Goal: Register for event/course

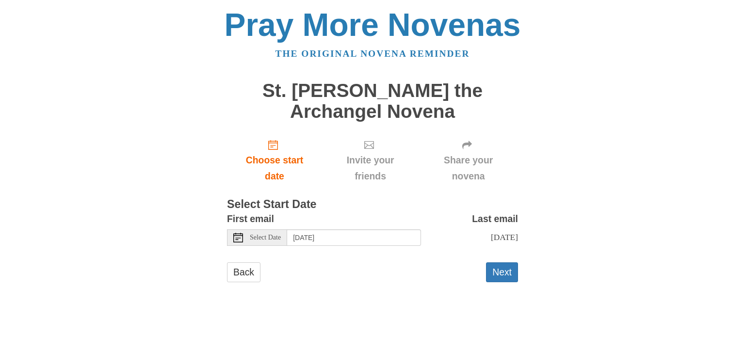
click at [239, 236] on icon at bounding box center [238, 238] width 10 height 10
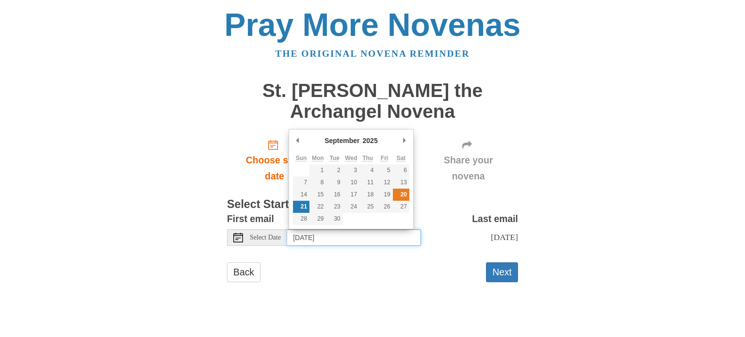
type input "Saturday, September 20th"
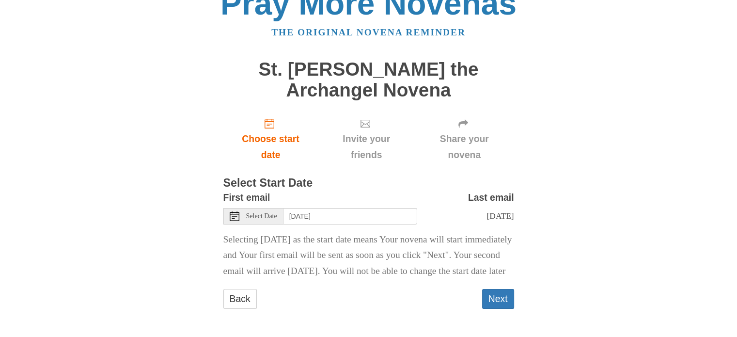
scroll to position [46, 0]
click at [497, 300] on button "Next" at bounding box center [498, 299] width 32 height 20
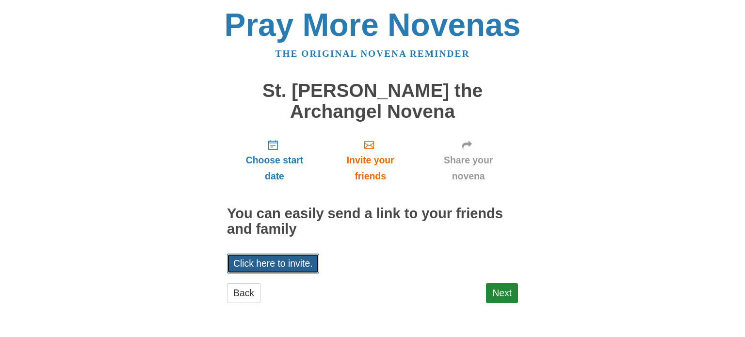
click at [279, 263] on link "Click here to invite." at bounding box center [273, 264] width 92 height 20
click at [502, 290] on link "Next" at bounding box center [502, 293] width 32 height 20
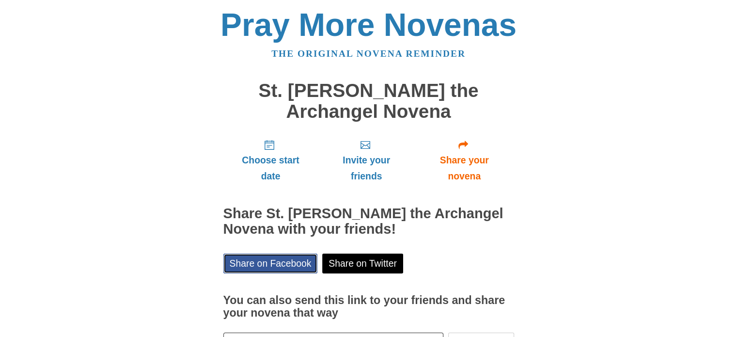
click at [288, 263] on link "Share on Facebook" at bounding box center [271, 264] width 95 height 20
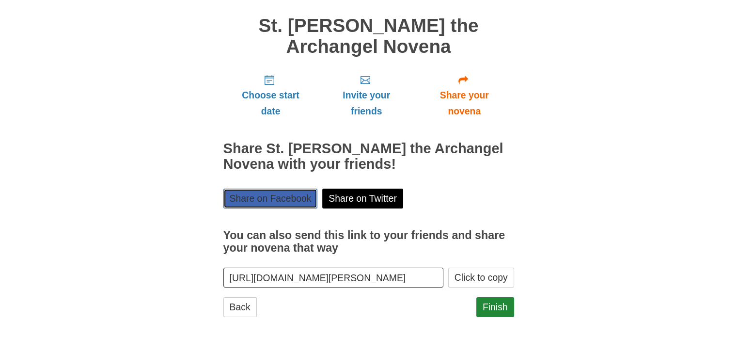
scroll to position [72, 0]
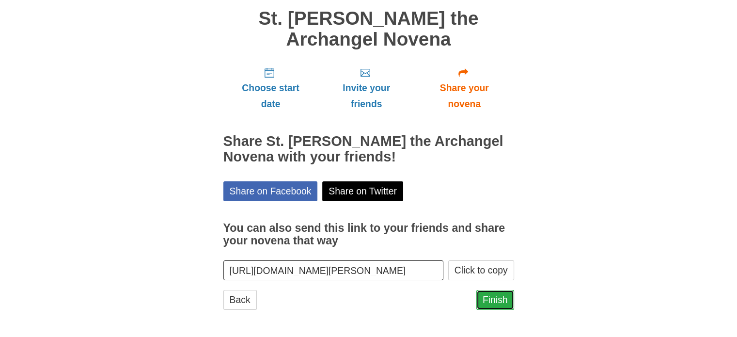
click at [492, 296] on link "Finish" at bounding box center [496, 300] width 38 height 20
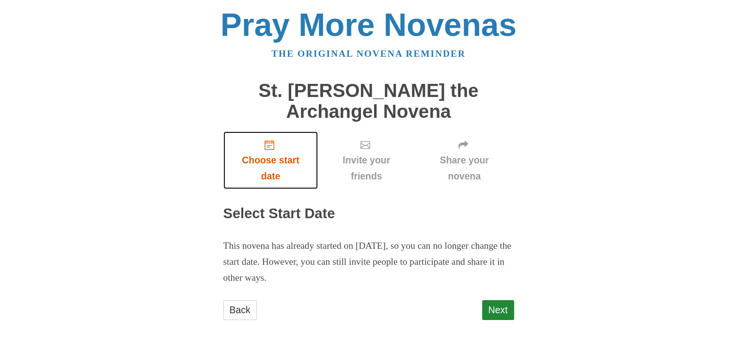
click at [268, 145] on use "Choose start date" at bounding box center [270, 145] width 10 height 10
click at [275, 160] on span "Choose start date" at bounding box center [271, 168] width 76 height 32
click at [498, 312] on link "Next" at bounding box center [498, 310] width 32 height 20
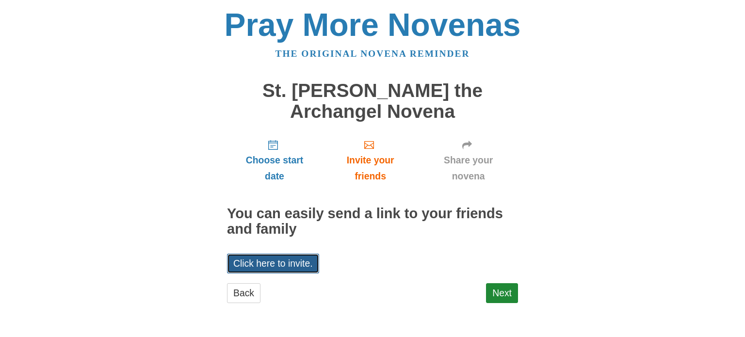
click at [293, 263] on link "Click here to invite." at bounding box center [273, 264] width 92 height 20
click at [510, 285] on link "Next" at bounding box center [502, 293] width 32 height 20
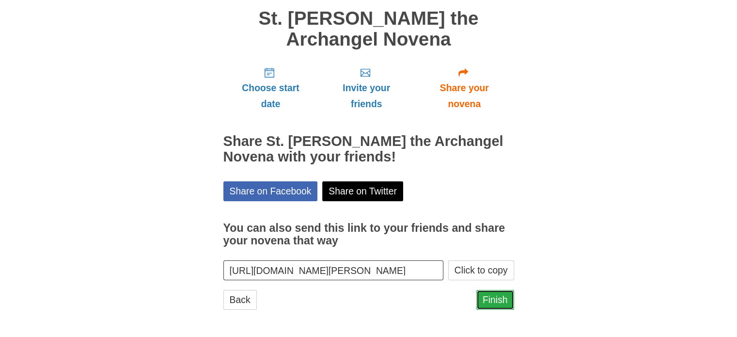
click at [493, 297] on link "Finish" at bounding box center [496, 300] width 38 height 20
